Goal: Information Seeking & Learning: Learn about a topic

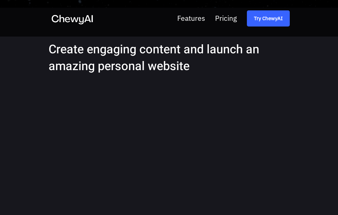
scroll to position [704, 0]
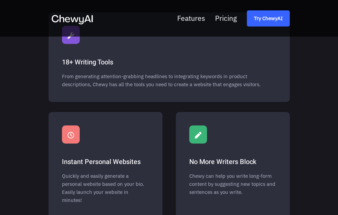
click at [0, 0] on button at bounding box center [0, 0] width 0 height 0
click at [0, 0] on icon at bounding box center [0, 0] width 0 height 0
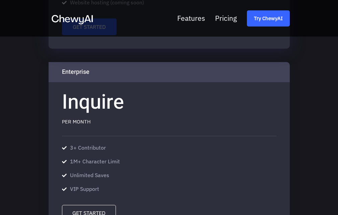
scroll to position [1398, 0]
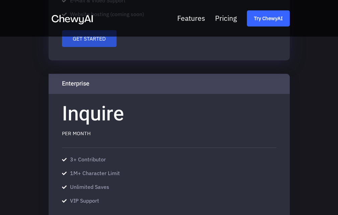
drag, startPoint x: 79, startPoint y: 195, endPoint x: 83, endPoint y: 190, distance: 6.0
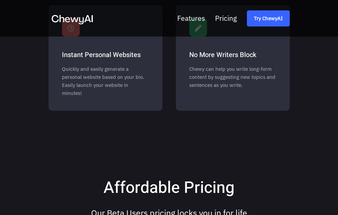
scroll to position [760, 0]
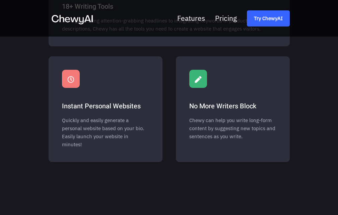
click at [0, 0] on button at bounding box center [0, 0] width 0 height 0
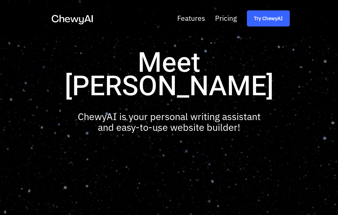
scroll to position [235, 0]
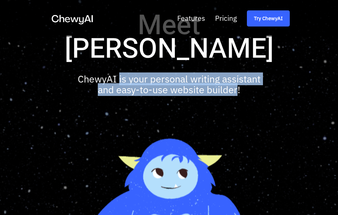
drag, startPoint x: 117, startPoint y: 90, endPoint x: 237, endPoint y: 102, distance: 120.1
click at [237, 95] on p "ChewyAI is your personal writing assistant and easy-to-use website builder!" at bounding box center [169, 83] width 193 height 21
copy p "is your personal writing assistant and easy-to-use website builder"
